Goal: Transaction & Acquisition: Purchase product/service

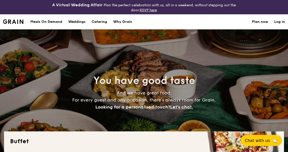
select select
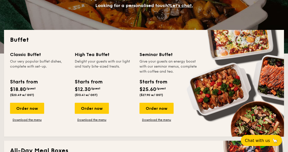
scroll to position [137, 0]
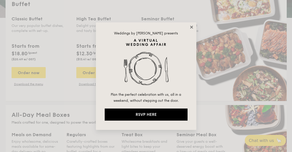
click at [191, 27] on icon at bounding box center [191, 27] width 3 height 3
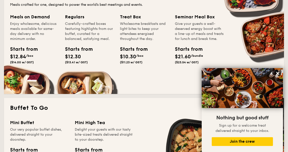
scroll to position [206, 0]
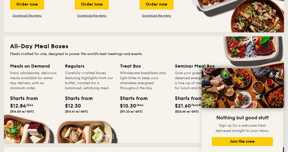
click at [281, 71] on img at bounding box center [242, 88] width 81 height 40
click at [277, 72] on icon at bounding box center [277, 73] width 3 height 3
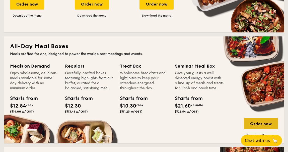
click at [259, 124] on div "Order now" at bounding box center [261, 123] width 34 height 11
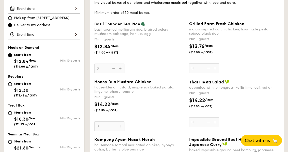
scroll to position [207, 0]
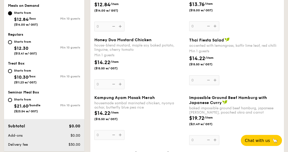
drag, startPoint x: 107, startPoint y: 96, endPoint x: 151, endPoint y: 98, distance: 43.7
click at [151, 98] on span "Kampung Ayam Masak Merah" at bounding box center [124, 97] width 61 height 5
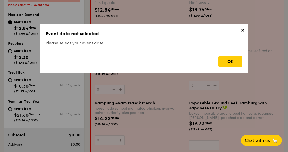
drag, startPoint x: 151, startPoint y: 98, endPoint x: 151, endPoint y: 106, distance: 8.0
click at [151, 105] on span "Kampung Ayam Masak Merah" at bounding box center [125, 102] width 61 height 5
click at [125, 135] on input "0" at bounding box center [110, 140] width 30 height 10
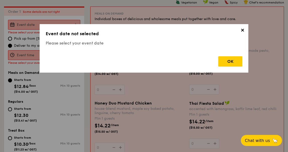
scroll to position [148, 0]
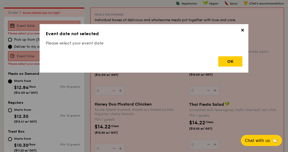
click at [244, 30] on span "✕" at bounding box center [242, 31] width 7 height 7
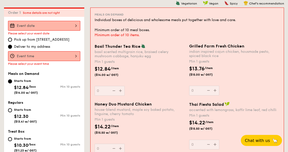
drag, startPoint x: 41, startPoint y: 30, endPoint x: 44, endPoint y: 28, distance: 3.6
click at [44, 27] on input "Basil Thunder Tea [PERSON_NAME] scented multigrain rice, braised celery mushroo…" at bounding box center [44, 26] width 72 height 10
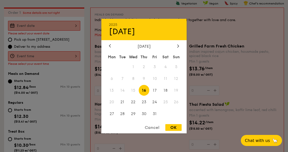
click at [180, 49] on div "[DATE] Mon Tue Wed Thu Fri Sat Sun 1 2 3 4 5 6 7 8 9 10 11 12 13 14 15 16 17 18…" at bounding box center [143, 82] width 85 height 76
click at [178, 47] on div at bounding box center [178, 46] width 5 height 5
click at [154, 78] on span "7" at bounding box center [154, 78] width 11 height 11
click at [170, 127] on div "OK" at bounding box center [173, 127] width 16 height 7
type input "[DATE]"
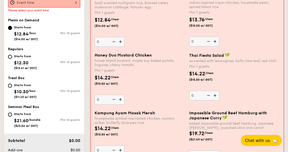
scroll to position [217, 0]
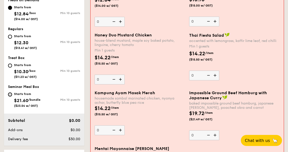
click at [11, 95] on input "Starts from $21.60 /bundle ($23.54 w/ GST) Min 10 guests" at bounding box center [10, 94] width 4 height 4
radio input "true"
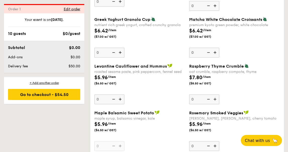
scroll to position [279, 0]
